Goal: Information Seeking & Learning: Learn about a topic

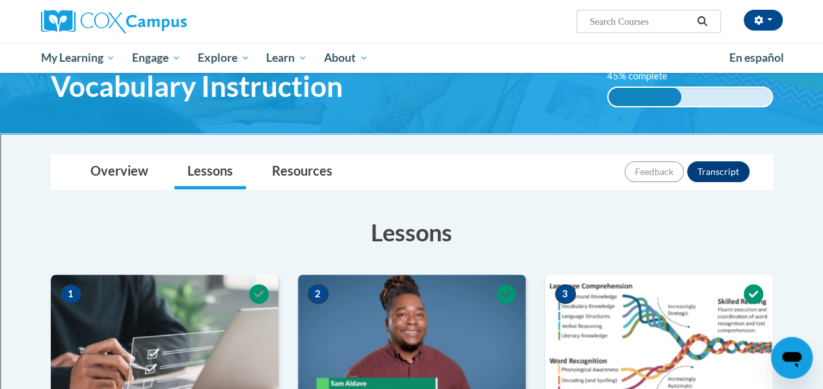
click at [416, 155] on div "Overview Lessons Resources Feedback Transcript" at bounding box center [411, 172] width 701 height 34
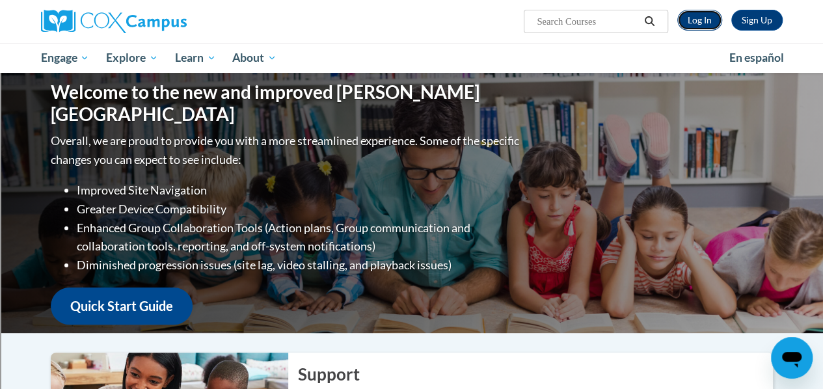
click at [696, 21] on link "Log In" at bounding box center [699, 20] width 45 height 21
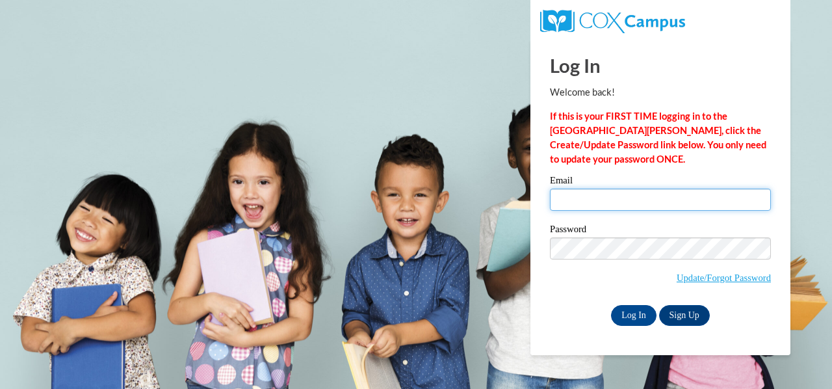
click at [628, 201] on input "Email" at bounding box center [660, 200] width 221 height 22
type input "musitat@sdmfschools.org"
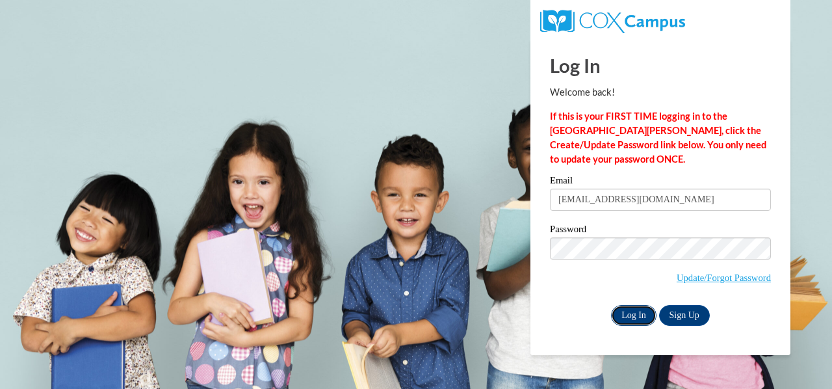
click at [638, 310] on input "Log In" at bounding box center [634, 315] width 46 height 21
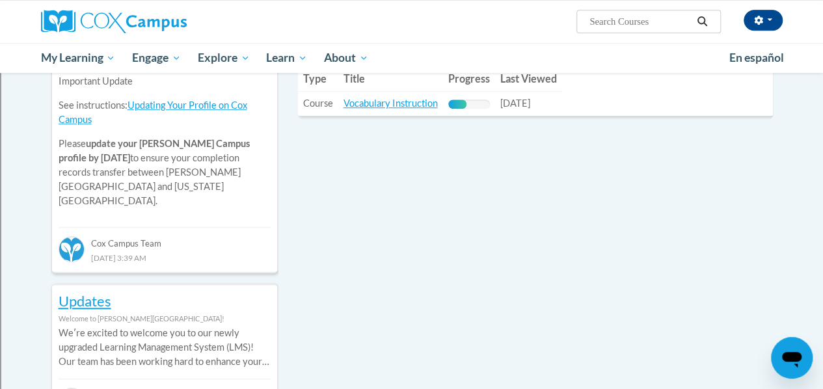
scroll to position [501, 0]
click at [402, 104] on link "Vocabulary Instruction" at bounding box center [390, 101] width 94 height 11
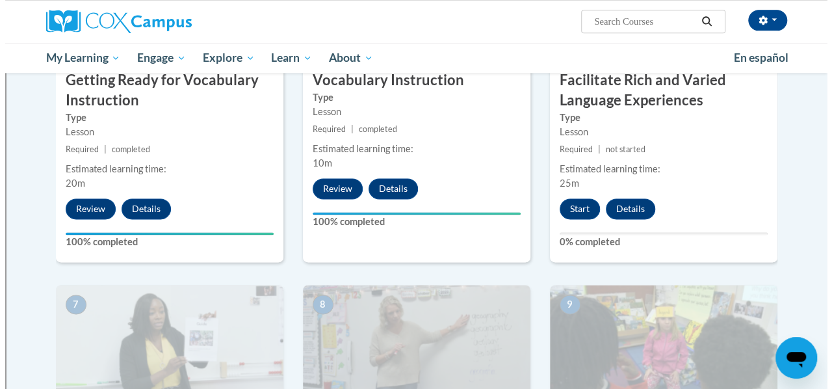
scroll to position [772, 0]
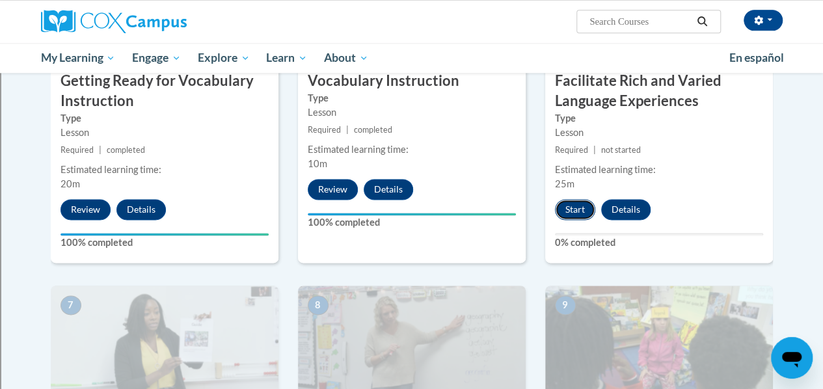
click at [577, 209] on button "Start" at bounding box center [575, 209] width 40 height 21
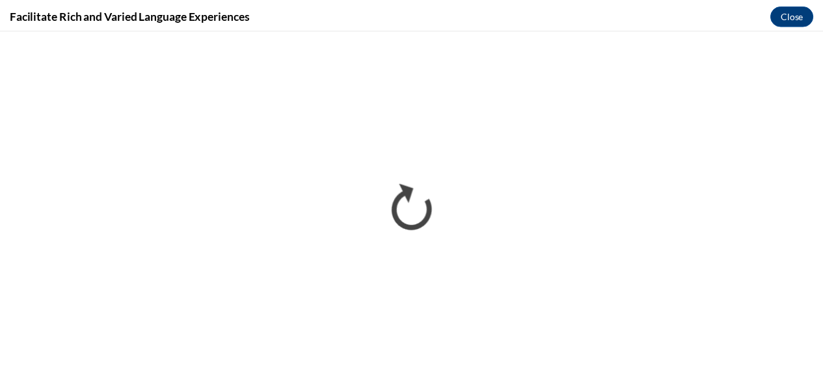
scroll to position [0, 0]
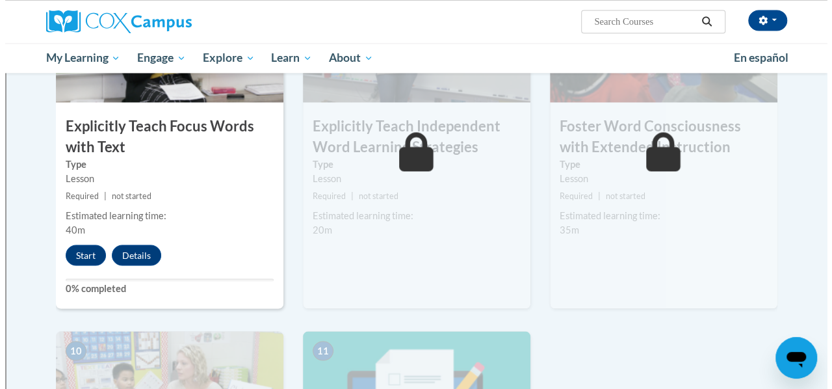
scroll to position [1085, 0]
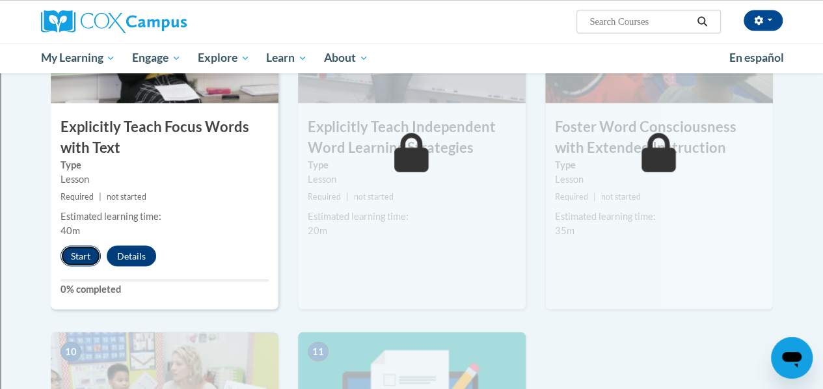
click at [70, 259] on button "Start" at bounding box center [80, 255] width 40 height 21
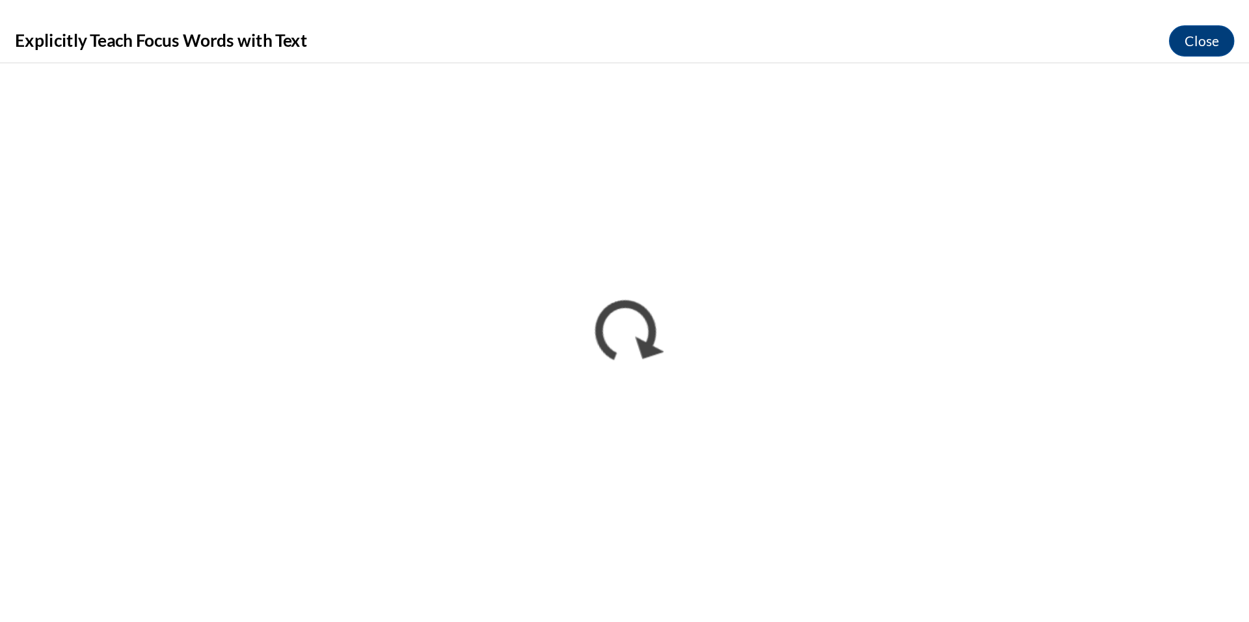
scroll to position [1085, 0]
